Goal: Information Seeking & Learning: Learn about a topic

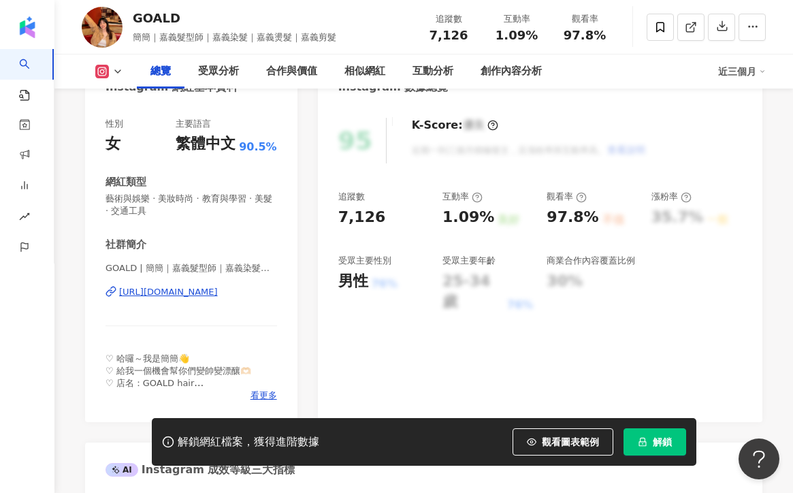
scroll to position [161, 0]
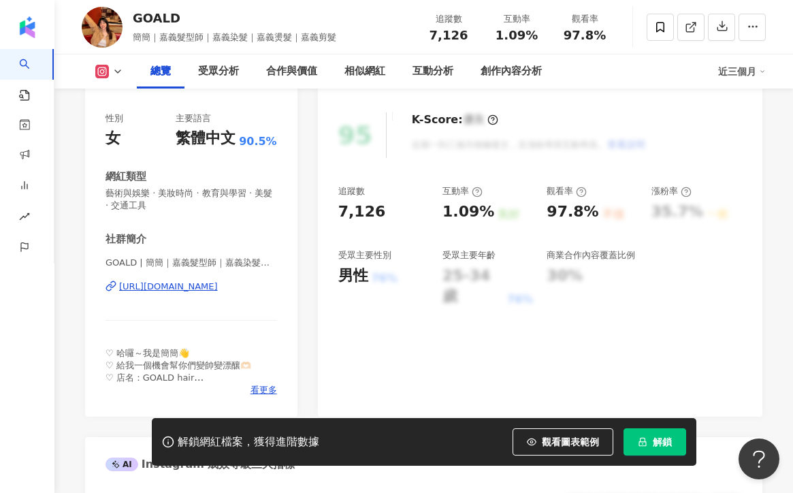
click at [155, 289] on div "https://www.instagram.com/goald_jian/" at bounding box center [168, 286] width 99 height 12
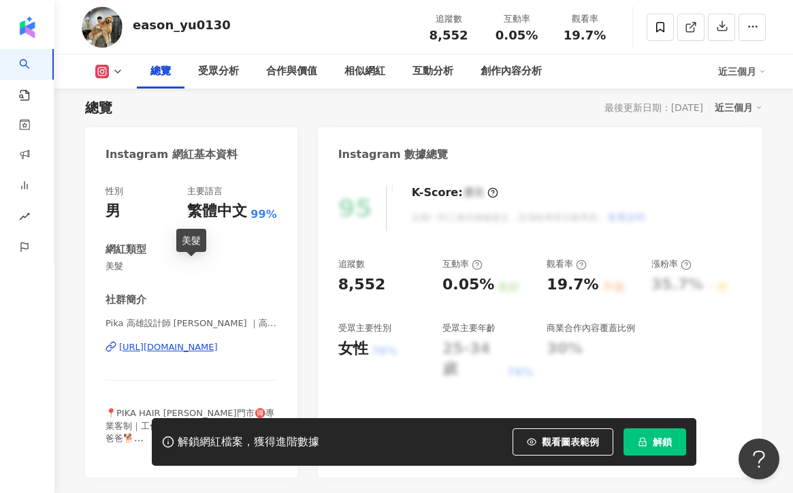
scroll to position [91, 0]
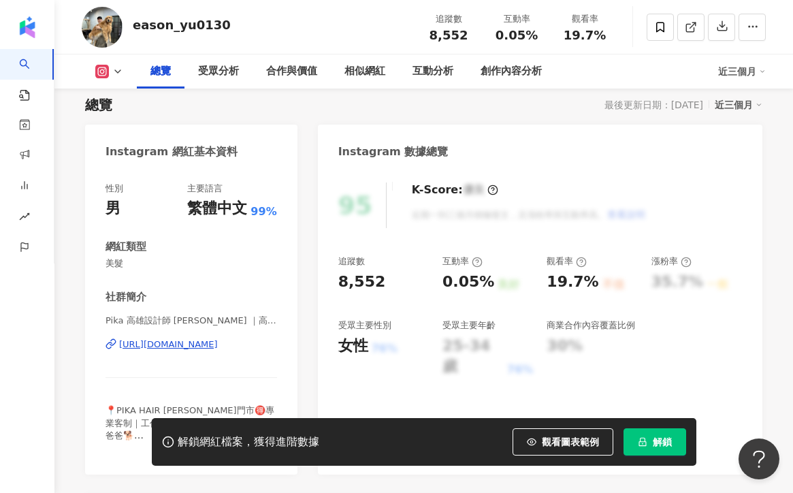
click at [202, 346] on div "https://www.instagram.com/eason_yu0130/" at bounding box center [168, 344] width 99 height 12
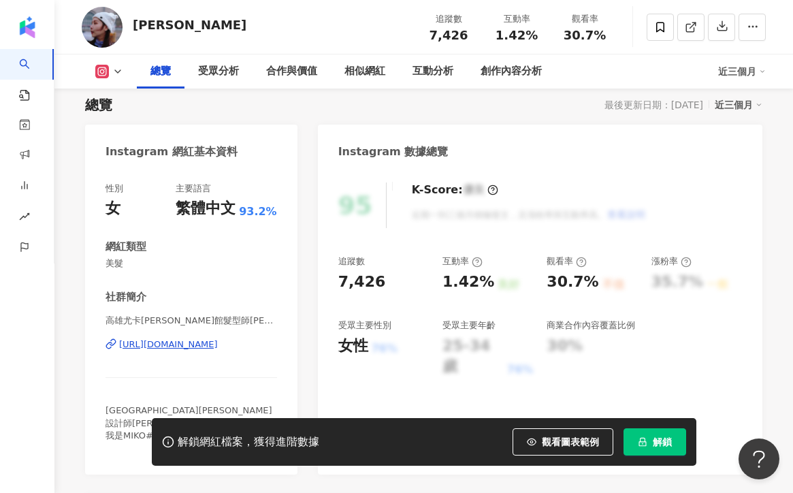
scroll to position [94, 0]
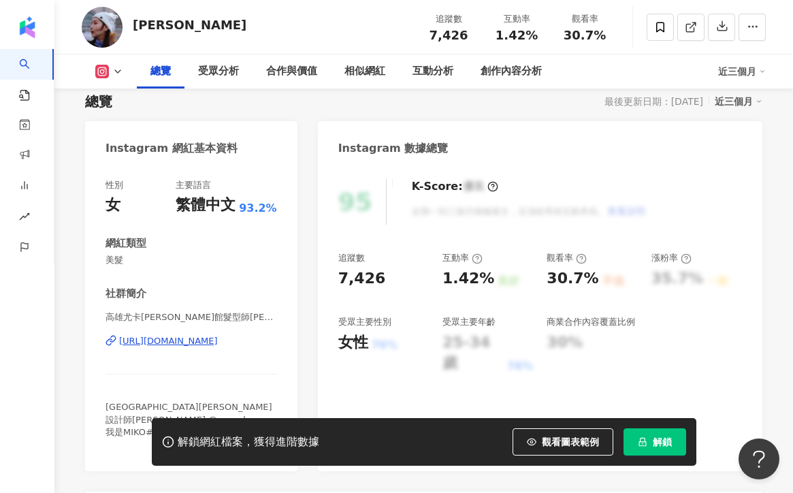
click at [178, 342] on div "[URL][DOMAIN_NAME]" at bounding box center [168, 341] width 99 height 12
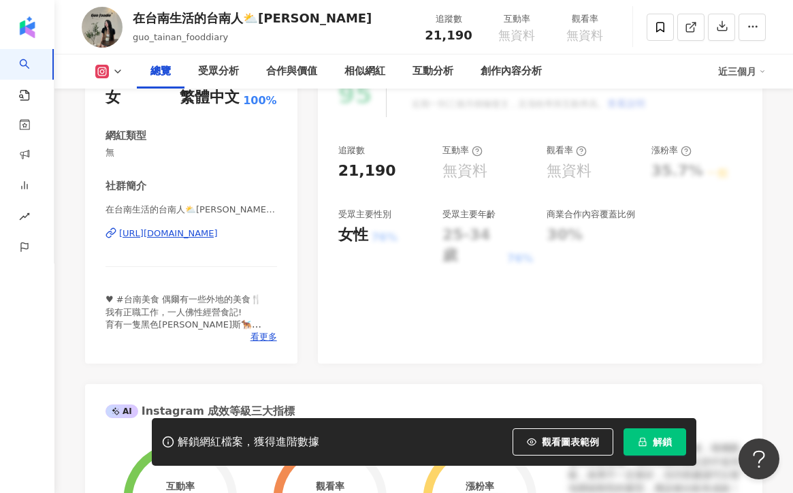
scroll to position [220, 0]
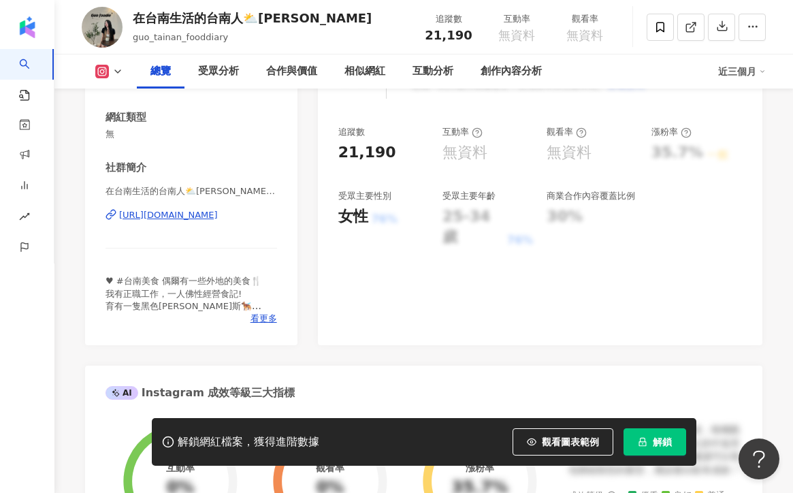
click at [185, 216] on div "https://www.instagram.com/guo_foodie_/" at bounding box center [168, 215] width 99 height 12
